Goal: Book appointment/travel/reservation

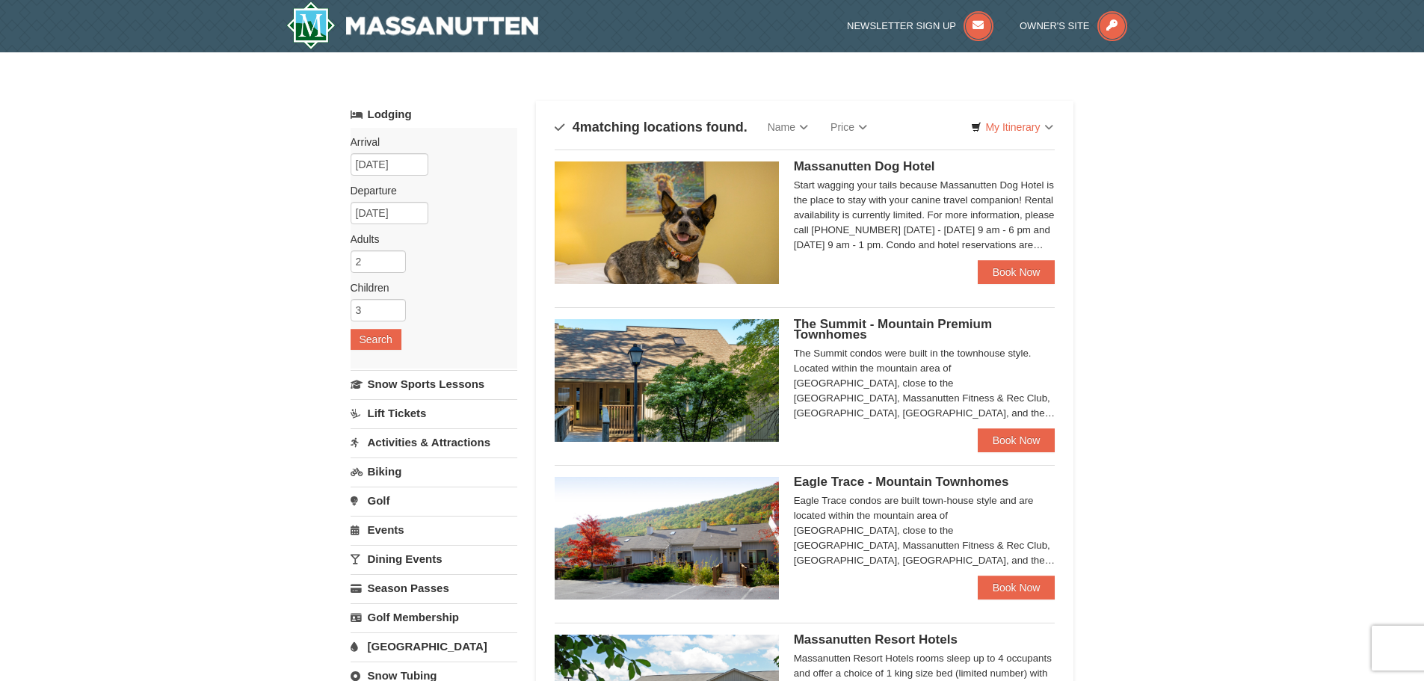
click at [673, 392] on img at bounding box center [667, 380] width 224 height 123
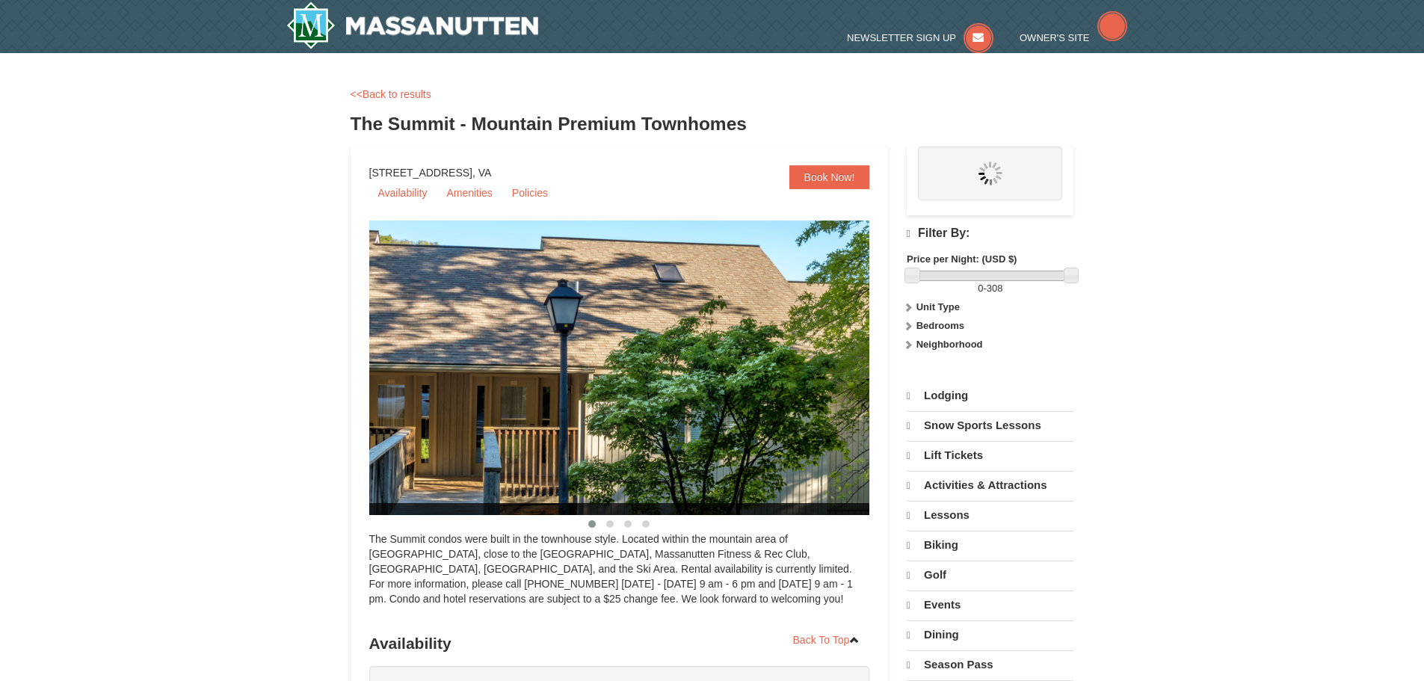
select select "10"
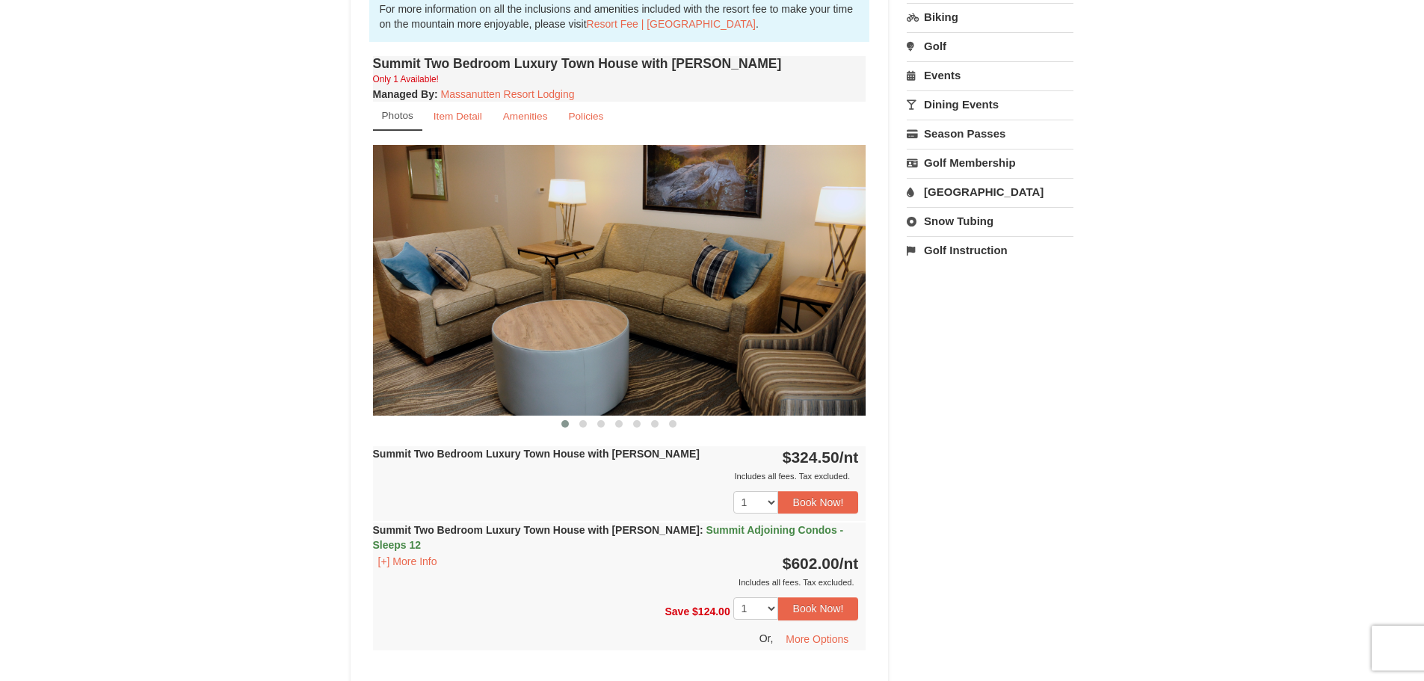
scroll to position [448, 0]
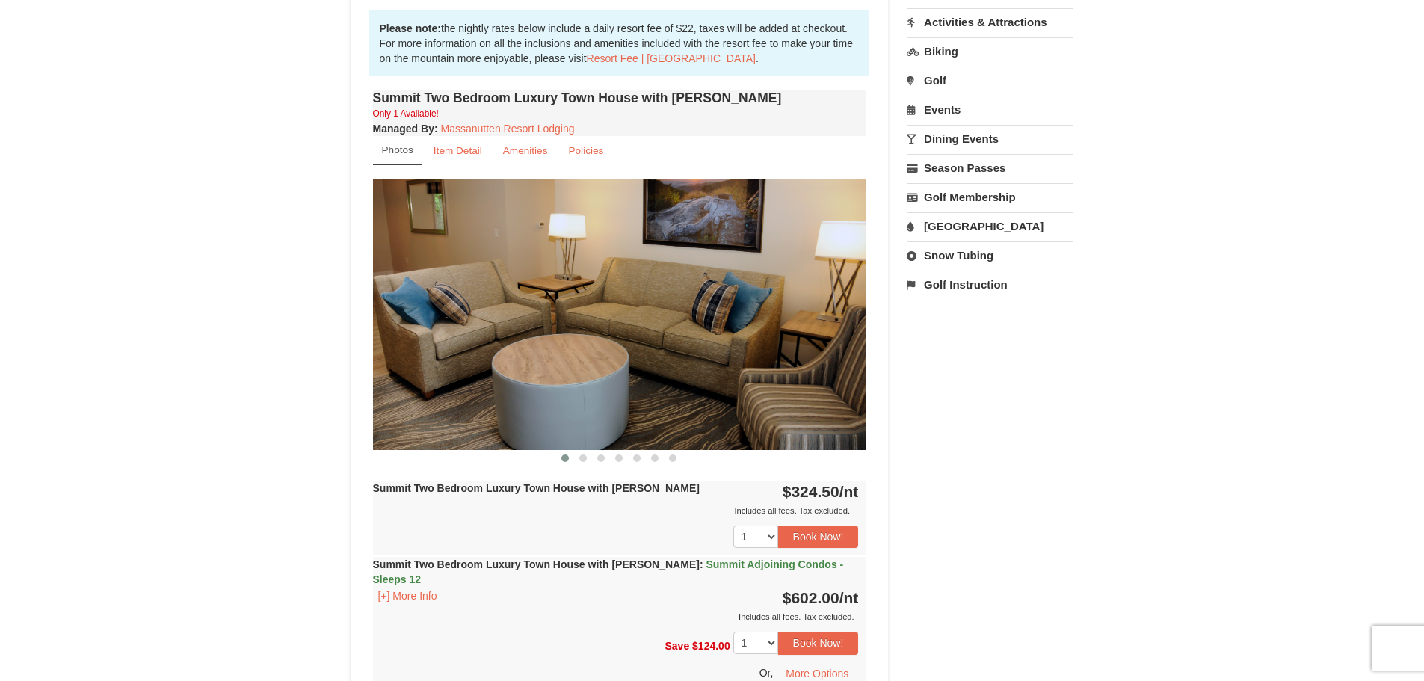
click at [861, 321] on img at bounding box center [619, 314] width 493 height 270
click at [852, 321] on img at bounding box center [619, 314] width 493 height 270
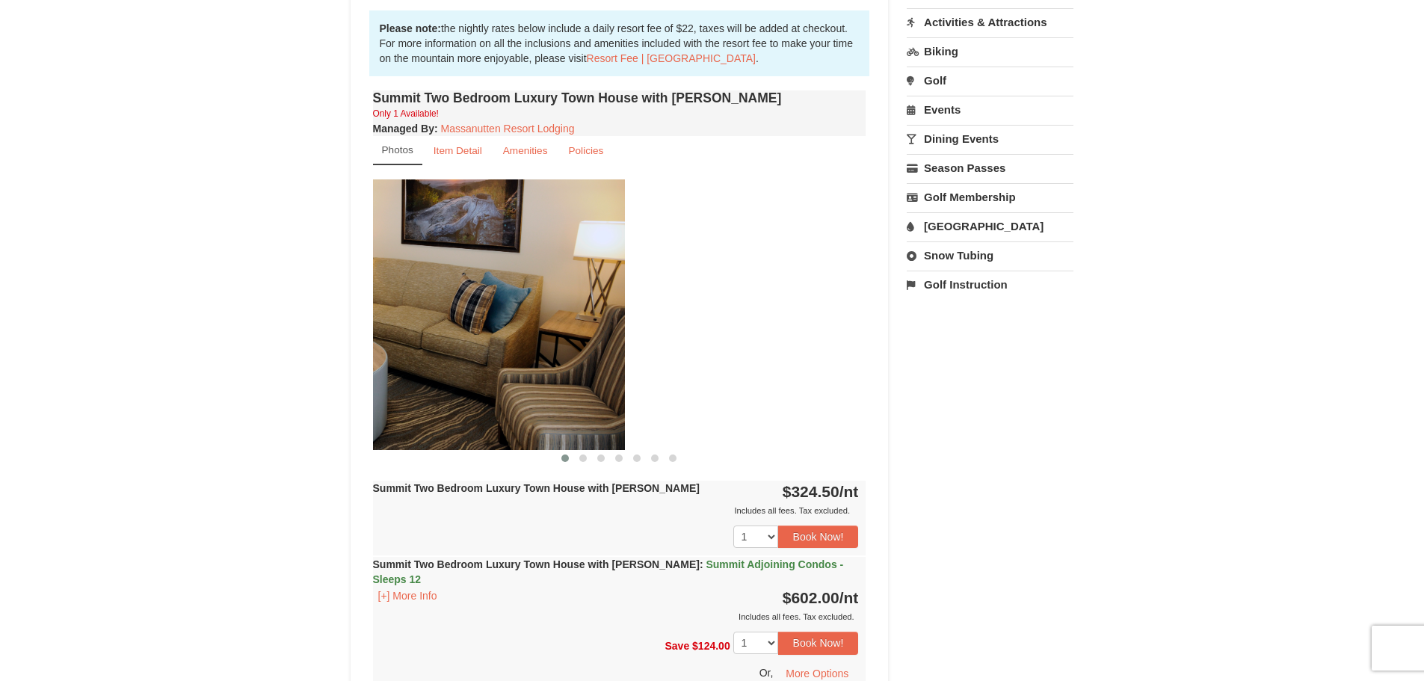
drag, startPoint x: 688, startPoint y: 351, endPoint x: 447, endPoint y: 335, distance: 241.9
click at [447, 335] on img at bounding box center [378, 314] width 493 height 270
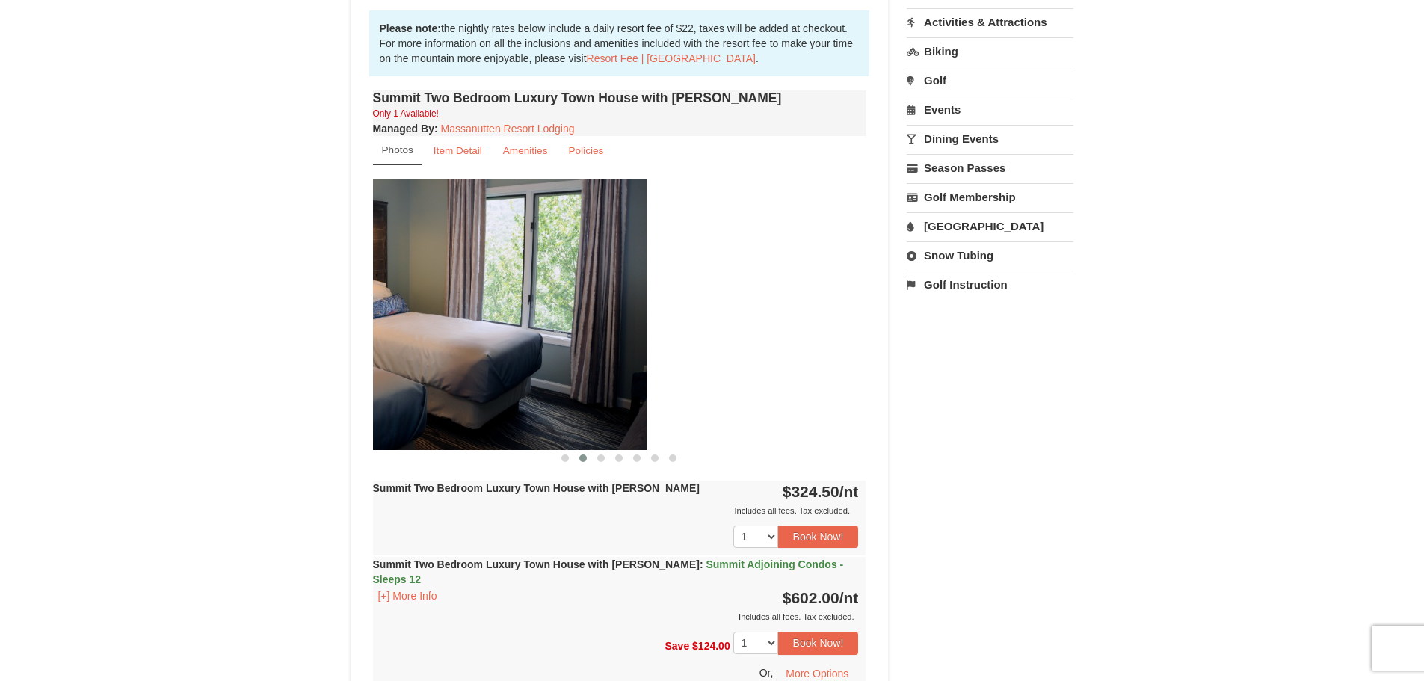
drag, startPoint x: 800, startPoint y: 345, endPoint x: 501, endPoint y: 355, distance: 298.4
click at [510, 357] on img at bounding box center [399, 314] width 493 height 270
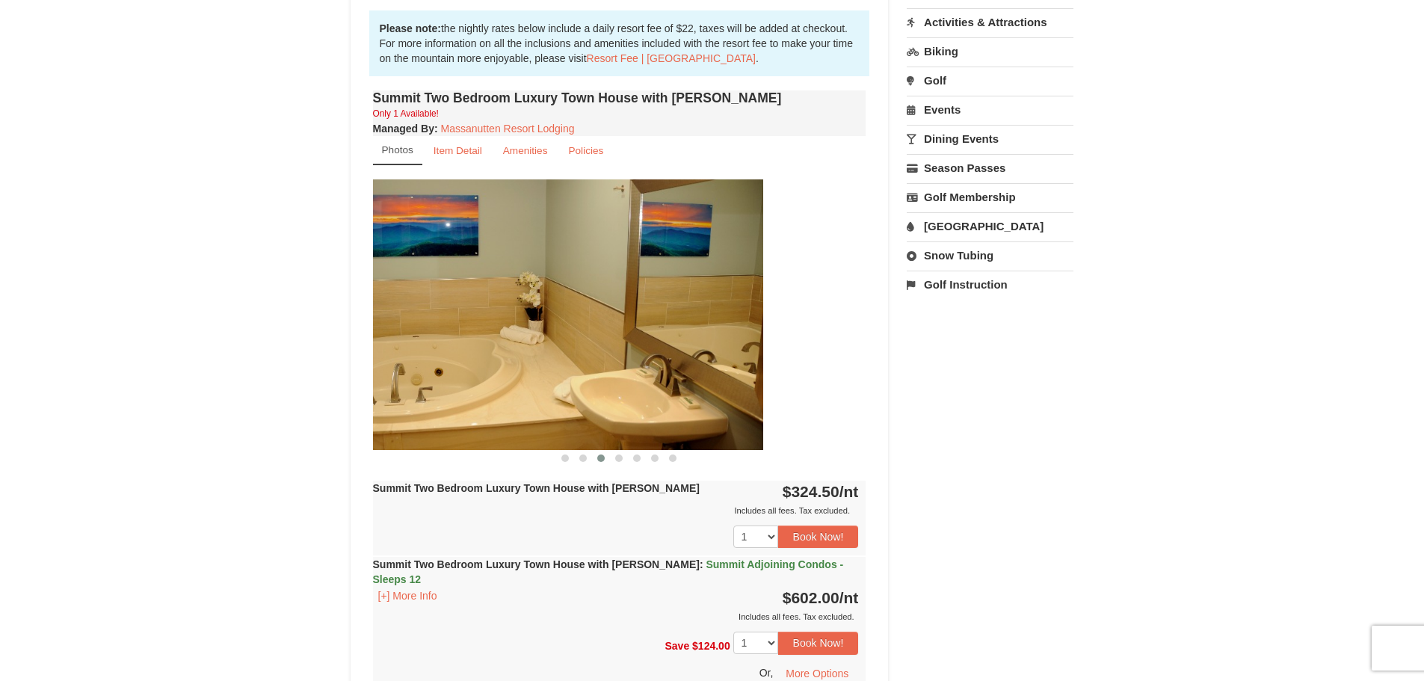
drag, startPoint x: 791, startPoint y: 345, endPoint x: 519, endPoint y: 342, distance: 272.8
click at [522, 342] on img at bounding box center [516, 314] width 493 height 270
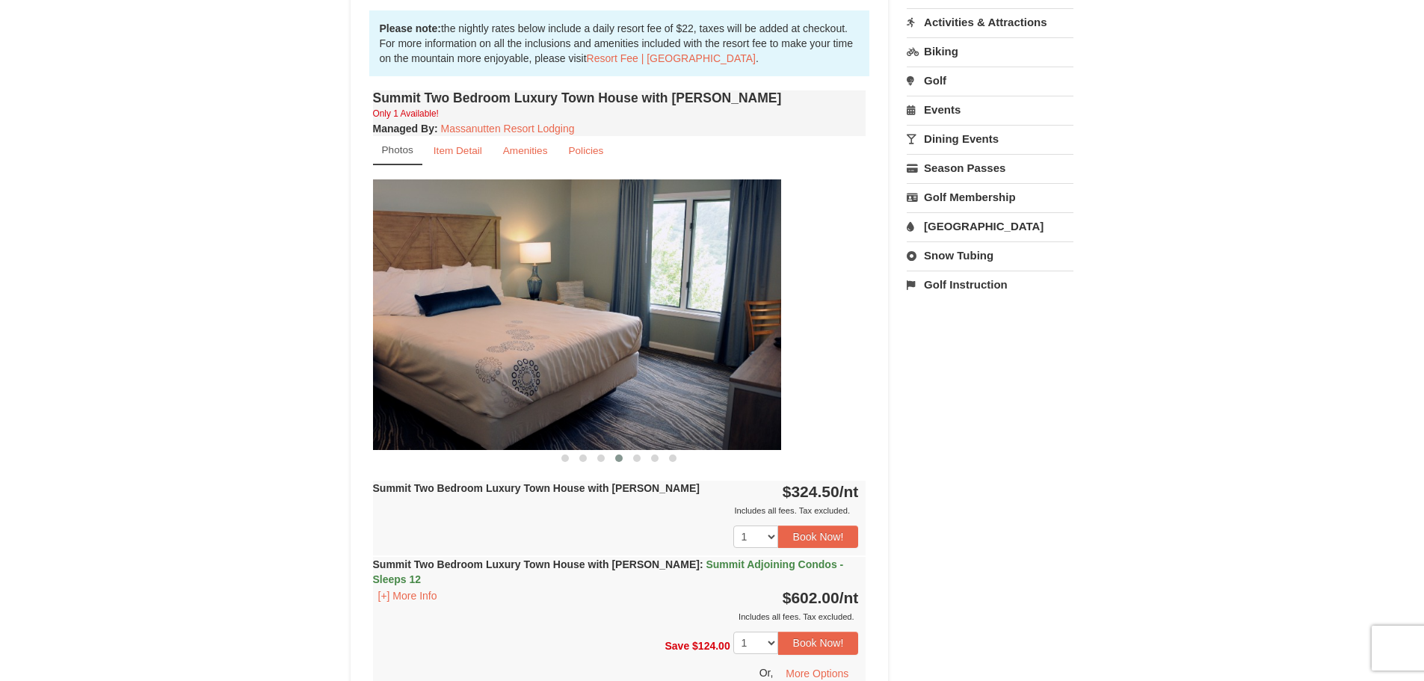
drag, startPoint x: 786, startPoint y: 336, endPoint x: 574, endPoint y: 344, distance: 212.4
click at [575, 342] on img at bounding box center [534, 314] width 493 height 270
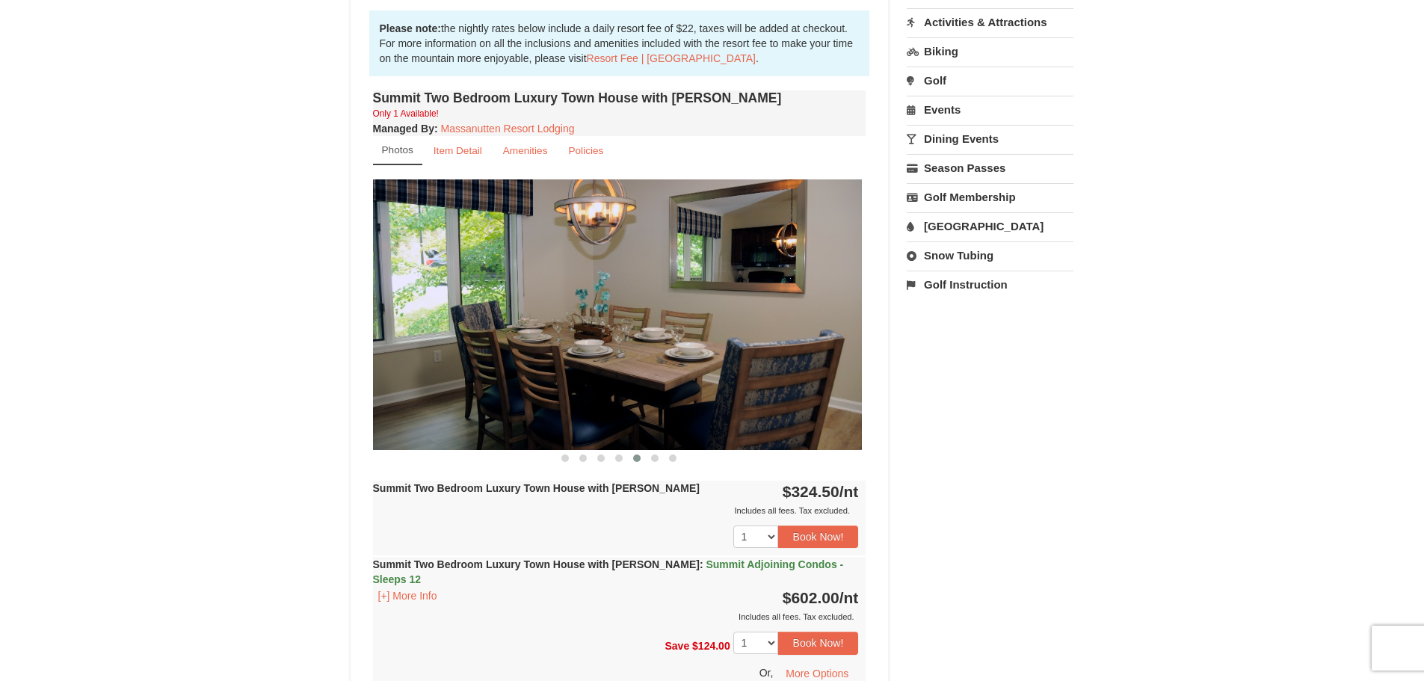
drag, startPoint x: 787, startPoint y: 335, endPoint x: 507, endPoint y: 343, distance: 279.6
click at [507, 343] on img at bounding box center [614, 314] width 493 height 270
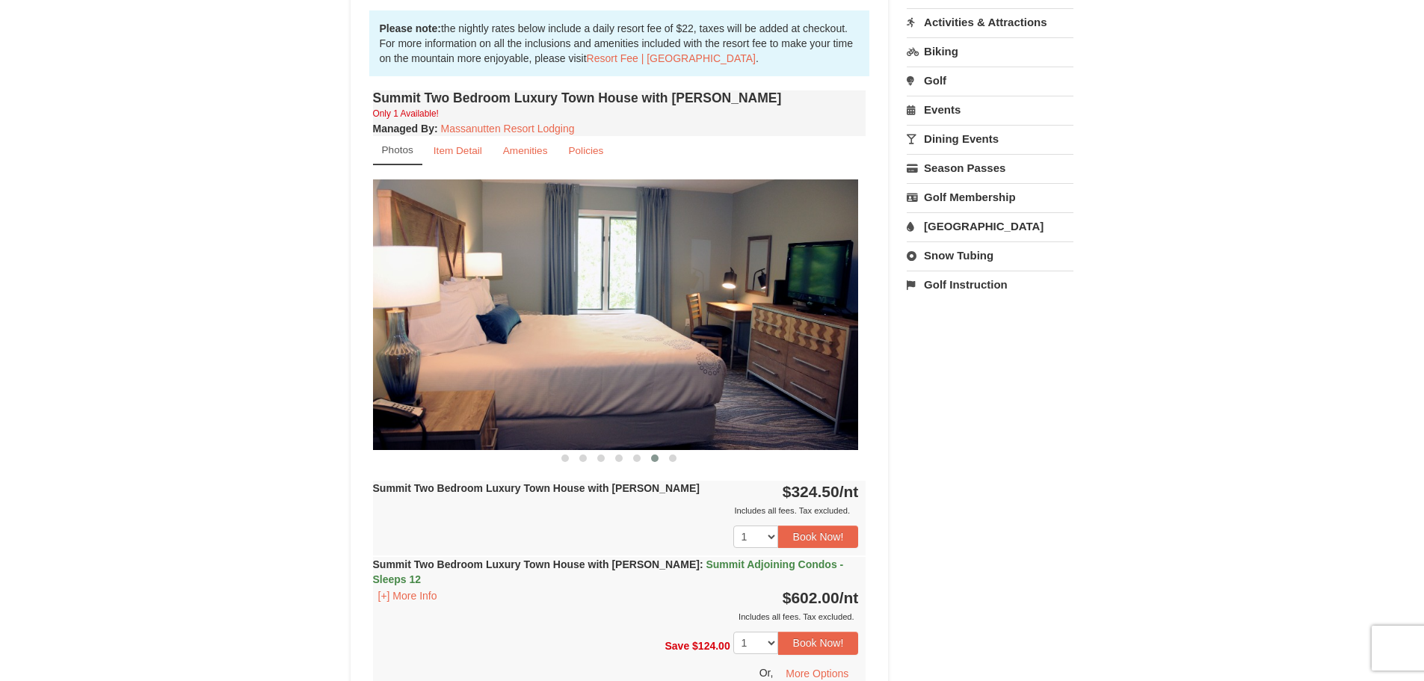
drag, startPoint x: 762, startPoint y: 322, endPoint x: 429, endPoint y: 339, distance: 333.8
click at [439, 339] on img at bounding box center [611, 314] width 493 height 270
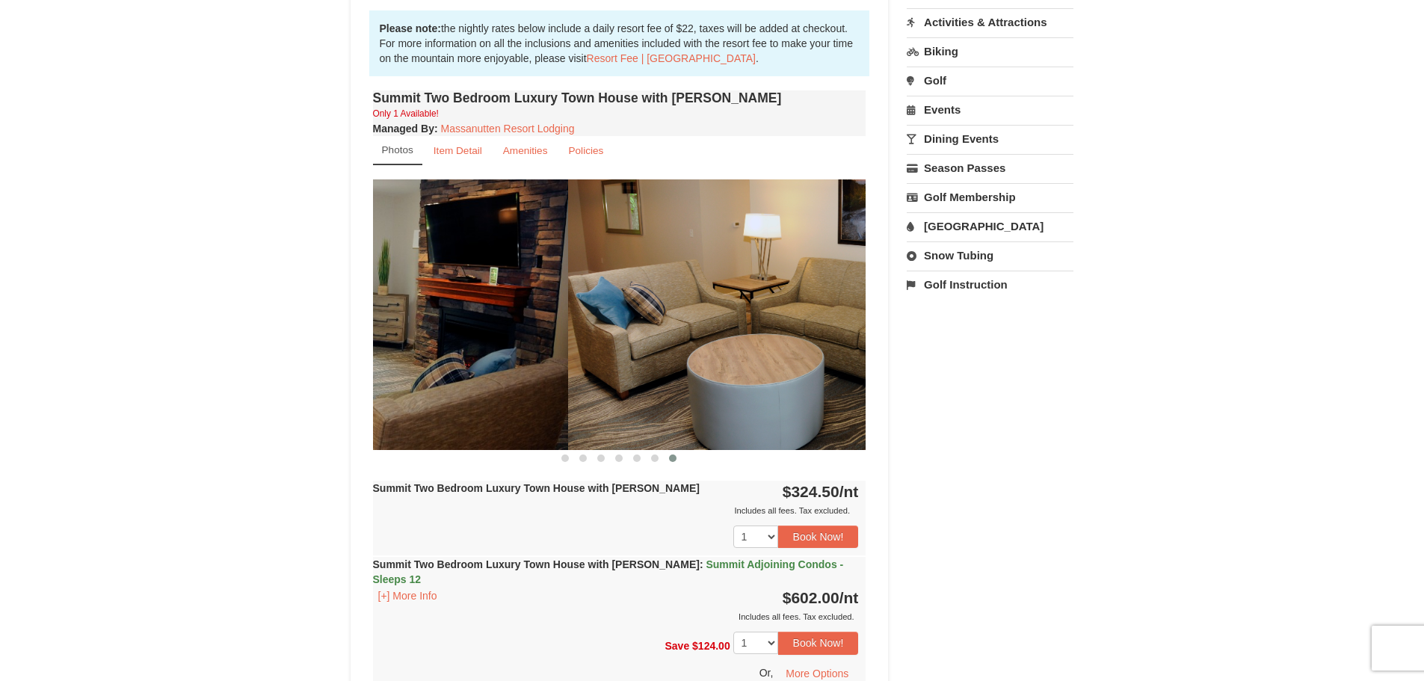
drag, startPoint x: 783, startPoint y: 342, endPoint x: 472, endPoint y: 374, distance: 313.4
click at [482, 374] on img at bounding box center [321, 314] width 493 height 270
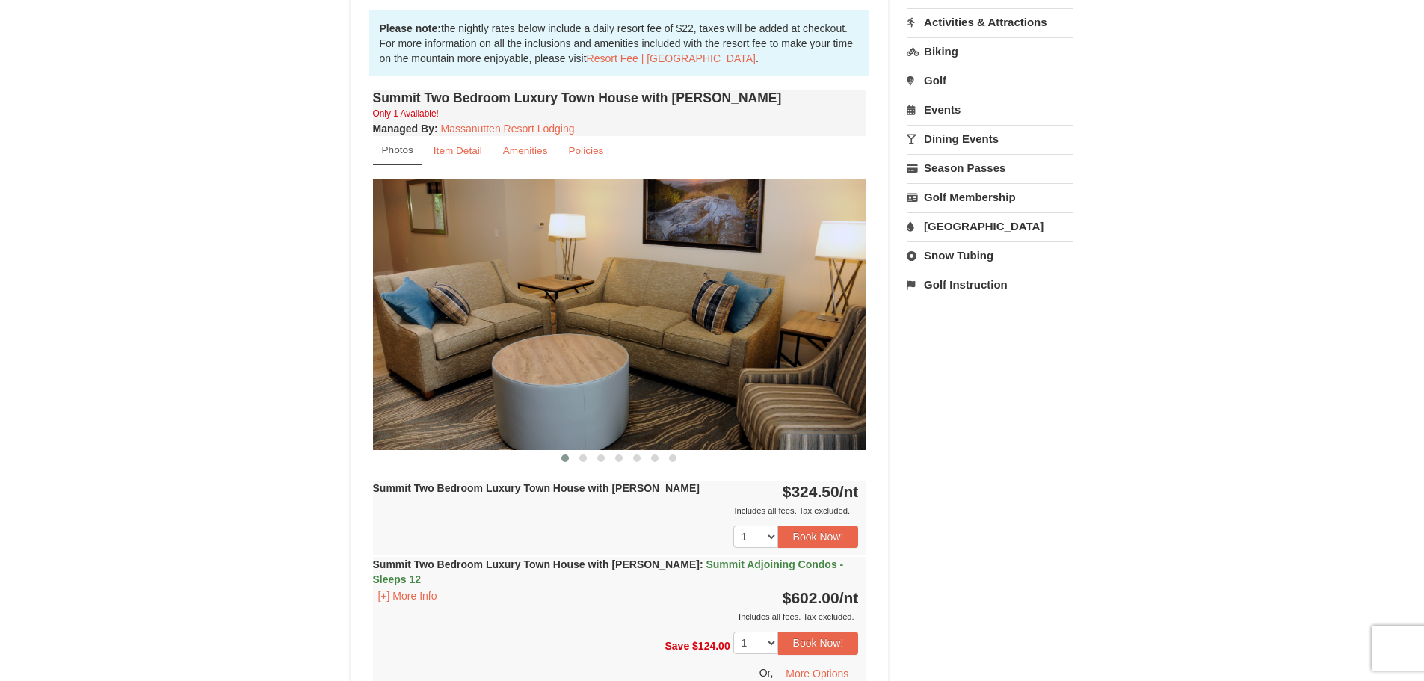
drag, startPoint x: 736, startPoint y: 341, endPoint x: 491, endPoint y: 362, distance: 246.1
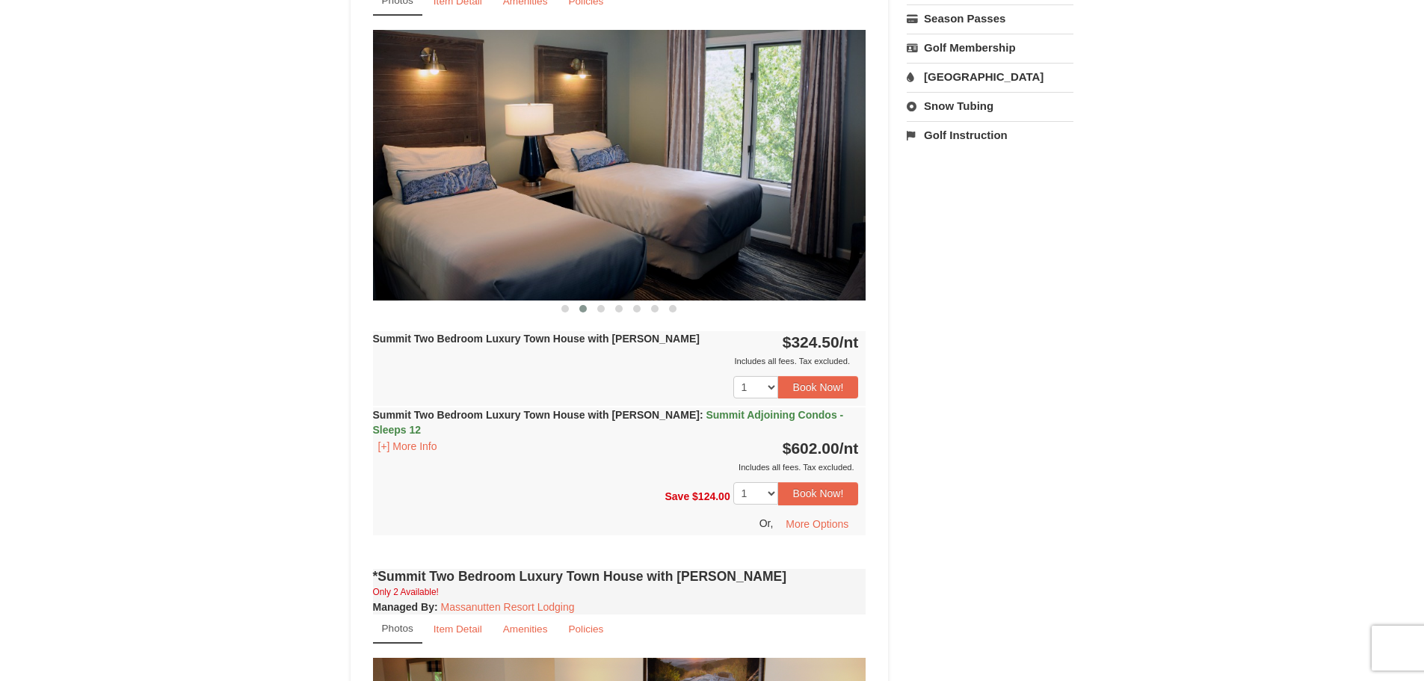
scroll to position [224, 0]
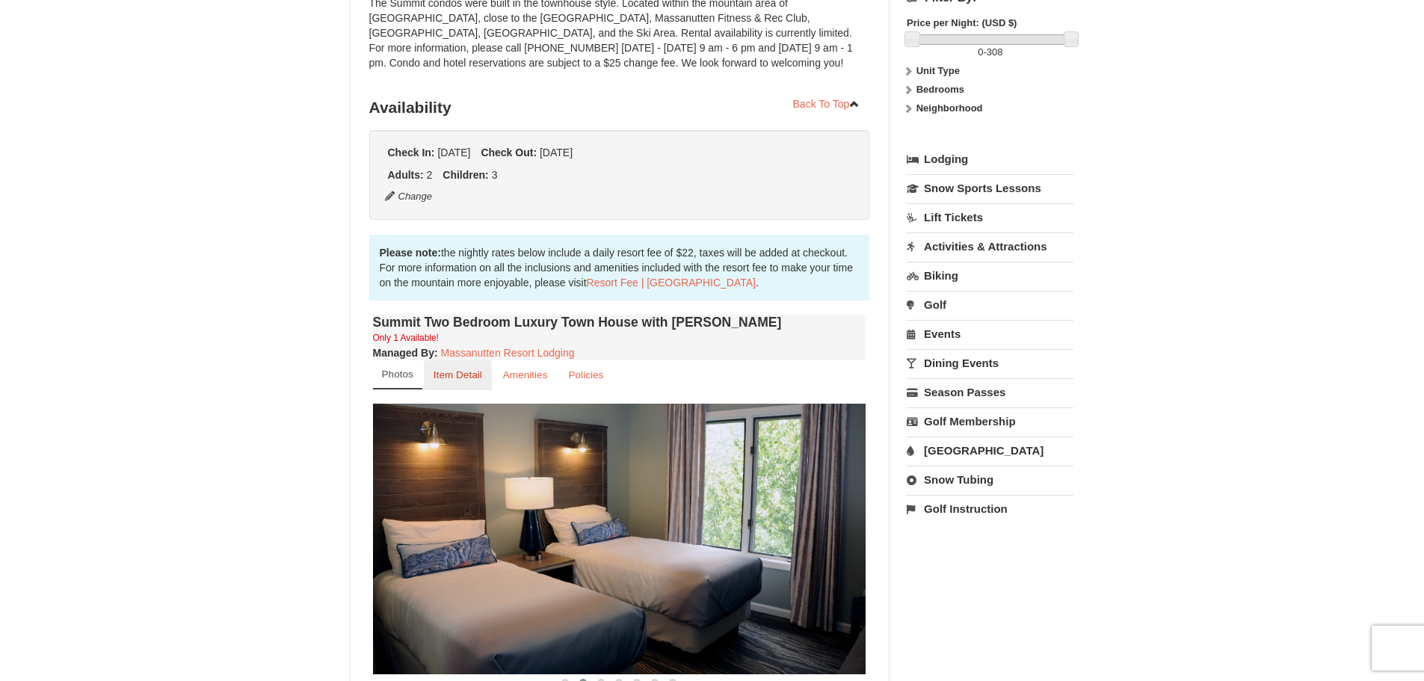
click at [442, 371] on small "Item Detail" at bounding box center [457, 374] width 49 height 11
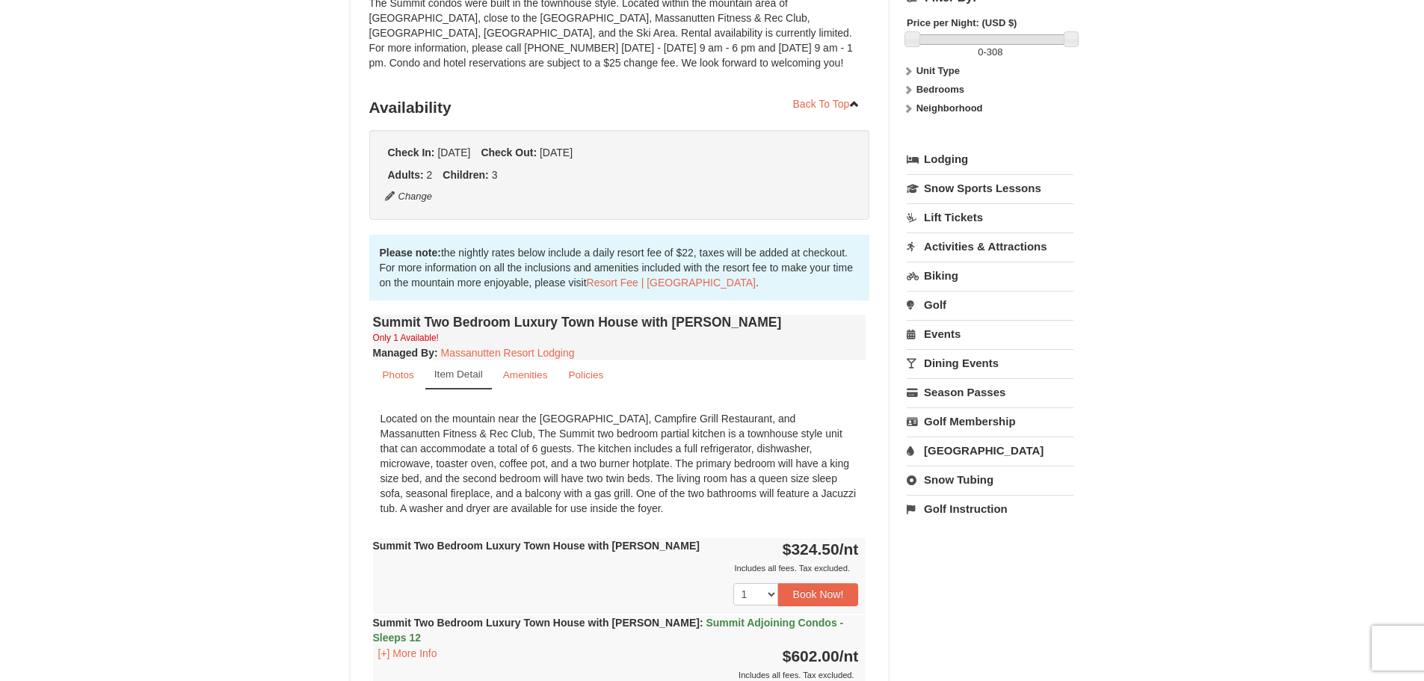
click at [991, 475] on link "Snow Tubing" at bounding box center [990, 480] width 167 height 28
click at [986, 526] on select "October November December January February March April May June July August Sep…" at bounding box center [984, 530] width 155 height 22
select select "1"
click at [907, 519] on select "October November December January February March April May June July August Sep…" at bounding box center [984, 530] width 155 height 22
click at [936, 557] on button "Search" at bounding box center [932, 559] width 51 height 21
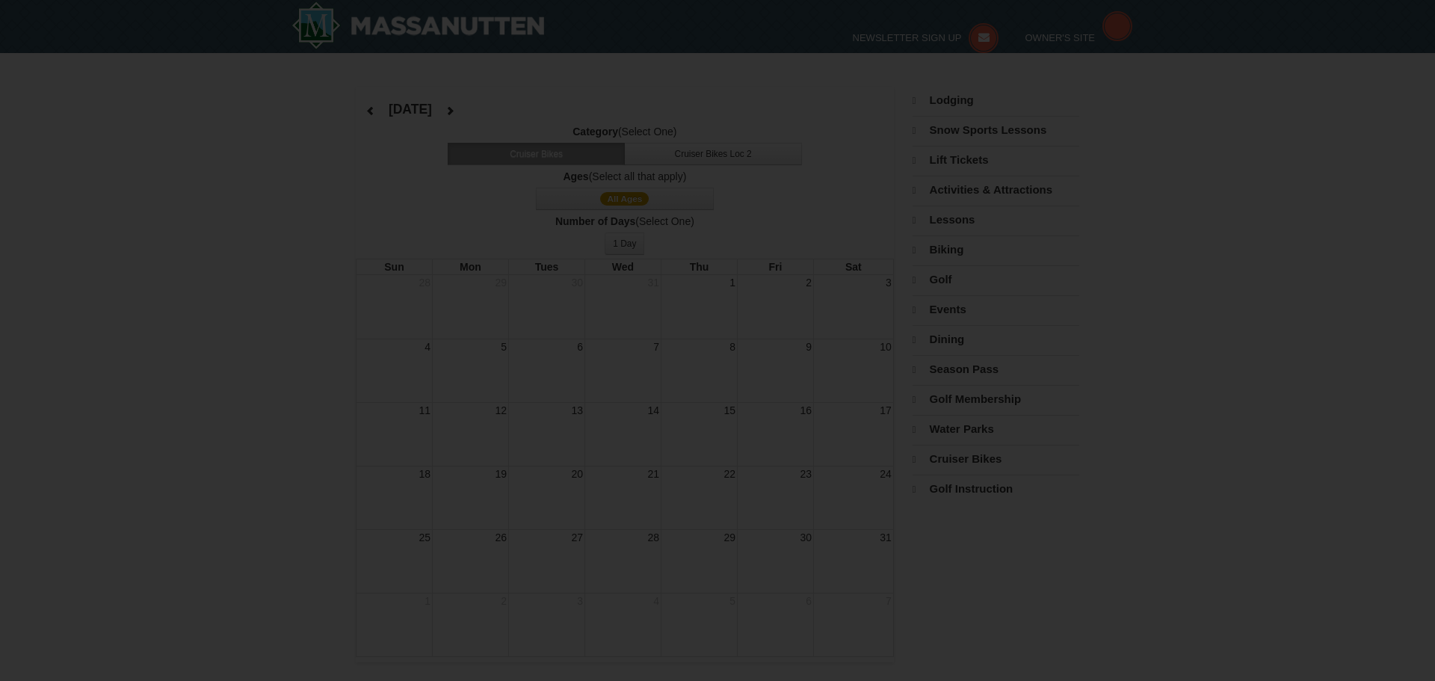
select select "1"
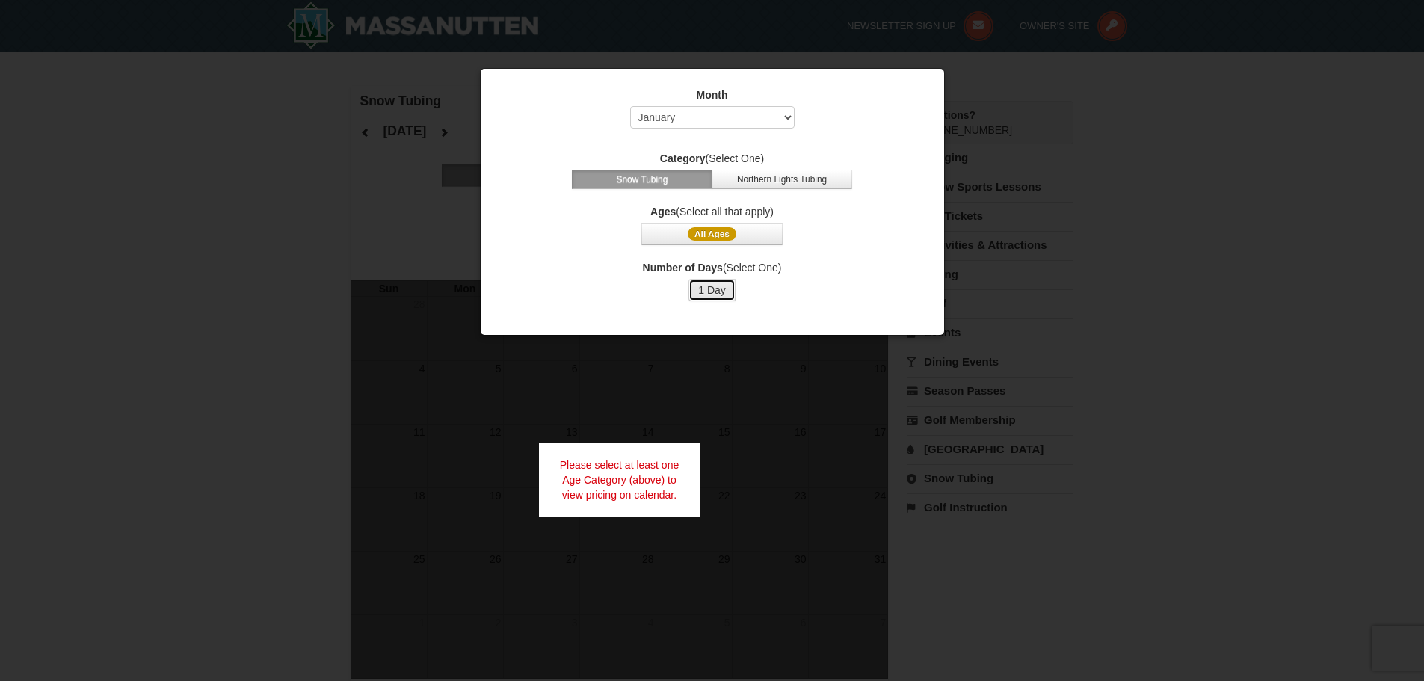
click at [728, 290] on button "1 Day" at bounding box center [711, 290] width 47 height 22
click at [748, 226] on button "All Ages" at bounding box center [711, 234] width 141 height 22
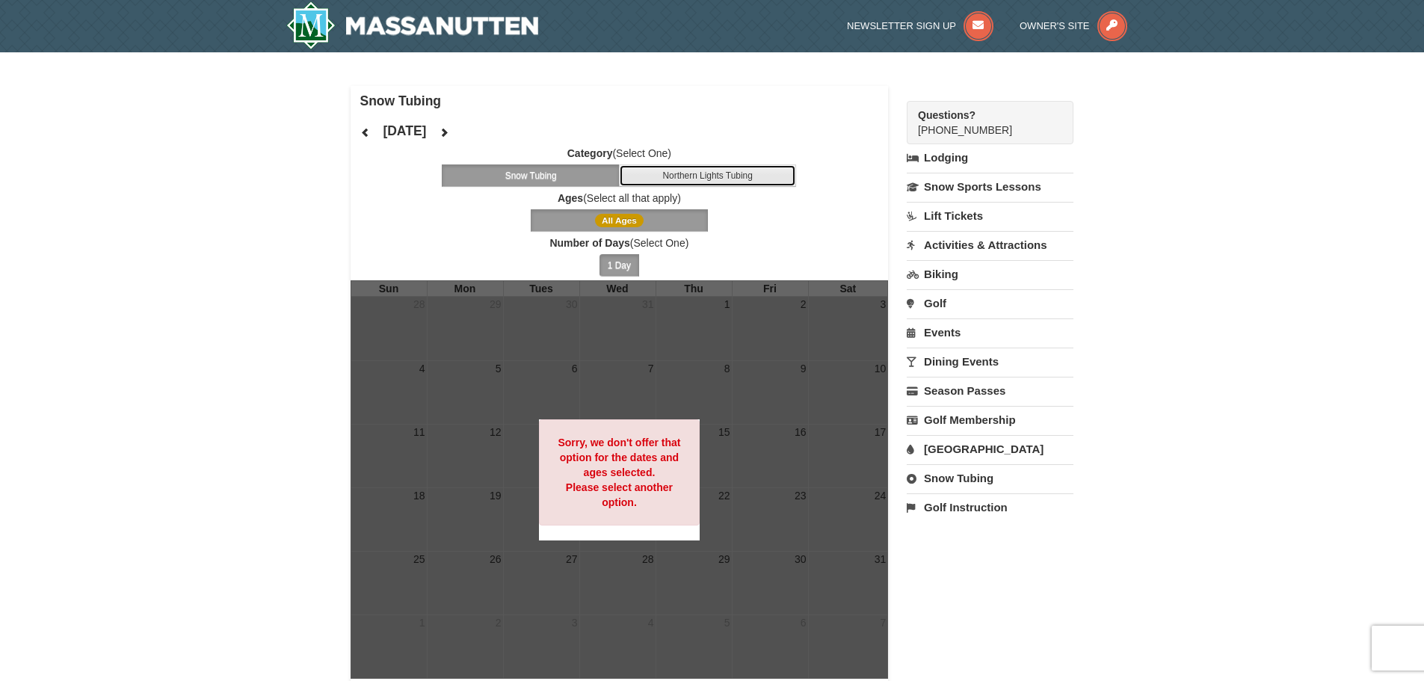
click at [726, 180] on button "Northern Lights Tubing" at bounding box center [708, 175] width 178 height 22
